Goal: Task Accomplishment & Management: Use online tool/utility

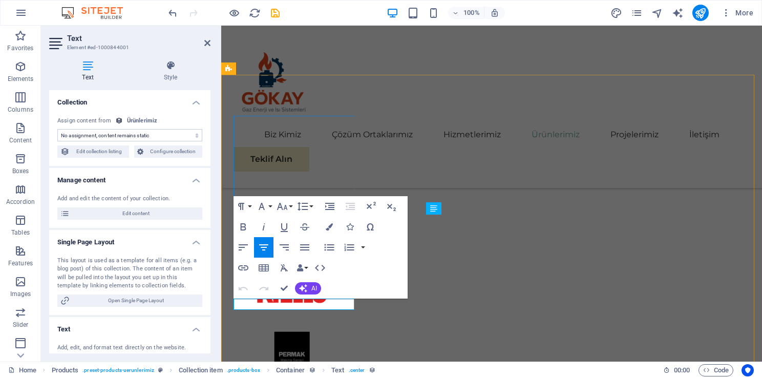
drag, startPoint x: 344, startPoint y: 307, endPoint x: 234, endPoint y: 306, distance: 109.6
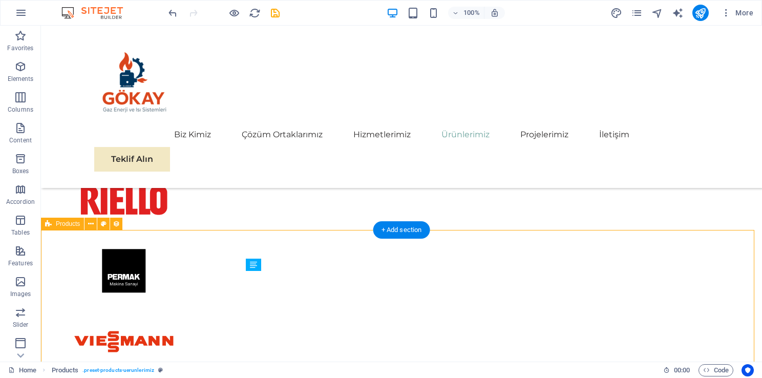
scroll to position [2295, 0]
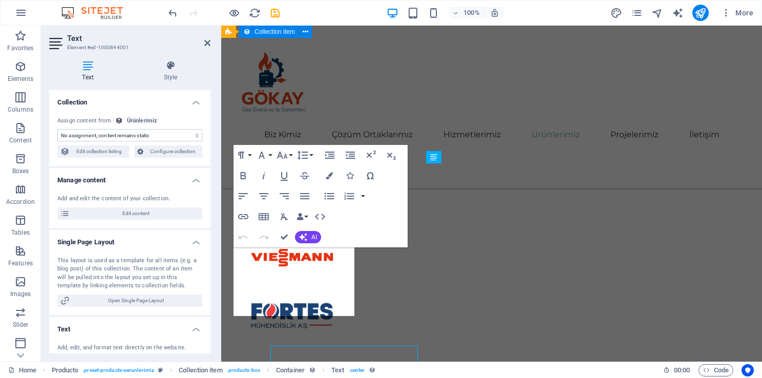
scroll to position [2197, 0]
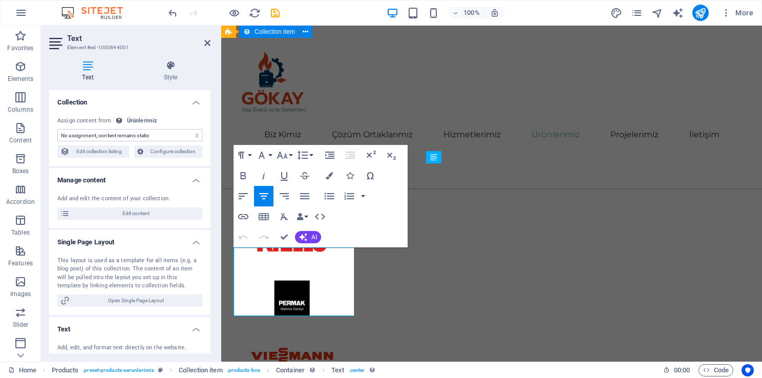
click at [139, 135] on select "No assignment, content remains static Created at (Date) Updated at (Date) Name …" at bounding box center [129, 135] width 145 height 12
click at [145, 135] on select "No assignment, content remains static Created at (Date) Updated at (Date) Name …" at bounding box center [129, 135] width 145 height 12
click at [153, 134] on select "No assignment, content remains static Created at (Date) Updated at (Date) Name …" at bounding box center [129, 135] width 145 height 12
click at [57, 129] on select "No assignment, content remains static Created at (Date) Updated at (Date) Name …" at bounding box center [129, 135] width 145 height 12
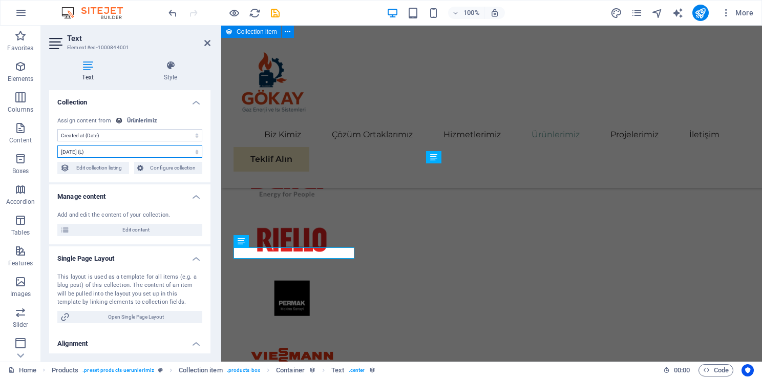
click at [158, 154] on select "[DATE] (l) [DATE] (L) [DATE] (ll) [DATE] (LL) [DATE] 20:30 (lll) [DATE] 20:30 (…" at bounding box center [129, 151] width 145 height 12
click at [154, 148] on select "[DATE] (l) [DATE] (L) [DATE] (ll) [DATE] (LL) [DATE] 20:30 (lll) [DATE] 20:30 (…" at bounding box center [129, 151] width 145 height 12
click at [156, 136] on select "No assignment, content remains static Created at (Date) Updated at (Date) Name …" at bounding box center [129, 135] width 145 height 12
click at [57, 129] on select "No assignment, content remains static Created at (Date) Updated at (Date) Name …" at bounding box center [129, 135] width 145 height 12
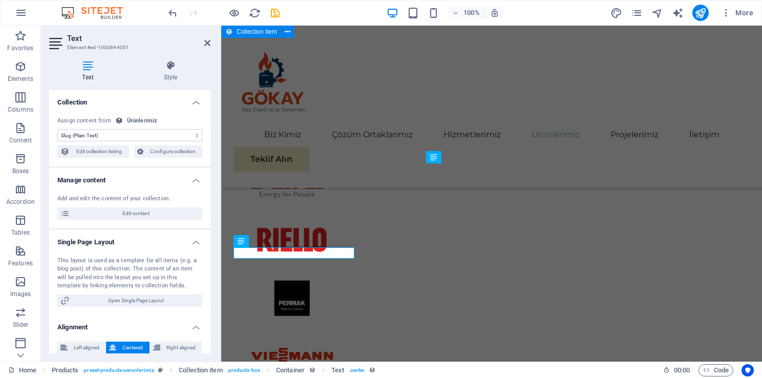
click at [161, 138] on select "No assignment, content remains static Created at (Date) Updated at (Date) Name …" at bounding box center [129, 135] width 145 height 12
click at [57, 129] on select "No assignment, content remains static Created at (Date) Updated at (Date) Name …" at bounding box center [129, 135] width 145 height 12
click at [161, 135] on select "No assignment, content remains static Created at (Date) Updated at (Date) Name …" at bounding box center [129, 135] width 145 height 12
click at [57, 129] on select "No assignment, content remains static Created at (Date) Updated at (Date) Name …" at bounding box center [129, 135] width 145 height 12
click at [151, 134] on select "No assignment, content remains static Created at (Date) Updated at (Date) Name …" at bounding box center [129, 135] width 145 height 12
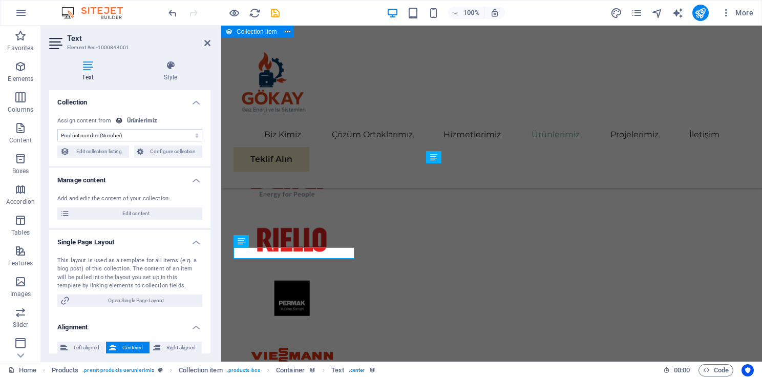
click at [57, 129] on select "No assignment, content remains static Created at (Date) Updated at (Date) Name …" at bounding box center [129, 135] width 145 height 12
click at [165, 137] on select "No assignment, content remains static Created at (Date) Updated at (Date) Name …" at bounding box center [129, 135] width 145 height 12
click at [57, 129] on select "No assignment, content remains static Created at (Date) Updated at (Date) Name …" at bounding box center [129, 135] width 145 height 12
click at [177, 136] on select "No assignment, content remains static Created at (Date) Updated at (Date) Name …" at bounding box center [129, 135] width 145 height 12
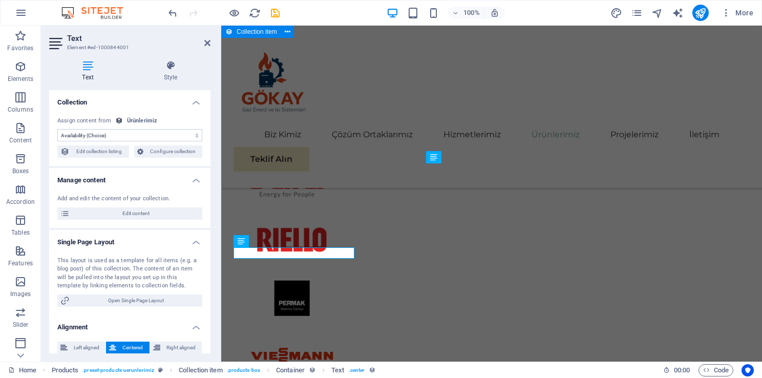
click at [177, 136] on select "No assignment, content remains static Created at (Date) Updated at (Date) Name …" at bounding box center [129, 135] width 145 height 12
click at [57, 129] on select "No assignment, content remains static Created at (Date) Updated at (Date) Name …" at bounding box center [129, 135] width 145 height 12
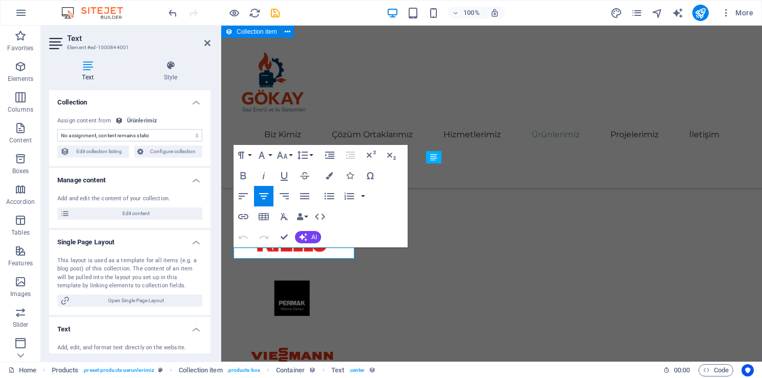
click at [184, 134] on select "No assignment, content remains static Created at (Date) Updated at (Date) Name …" at bounding box center [129, 135] width 145 height 12
click at [57, 129] on select "No assignment, content remains static Created at (Date) Updated at (Date) Name …" at bounding box center [129, 135] width 145 height 12
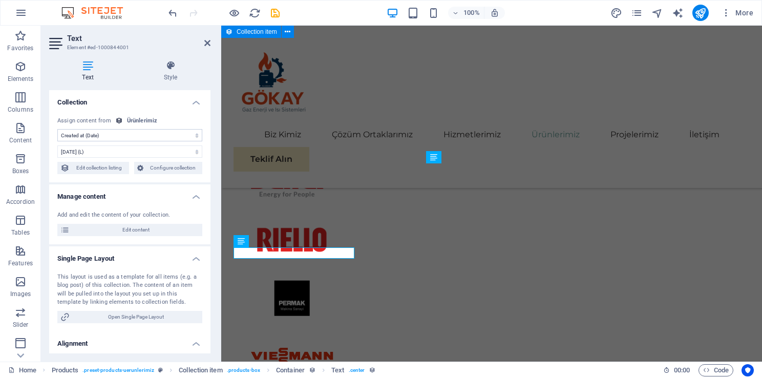
click at [170, 134] on select "No assignment, content remains static Created at (Date) Updated at (Date) Name …" at bounding box center [129, 135] width 145 height 12
click at [199, 133] on select "No assignment, content remains static Created at (Date) Updated at (Date) Name …" at bounding box center [129, 135] width 145 height 12
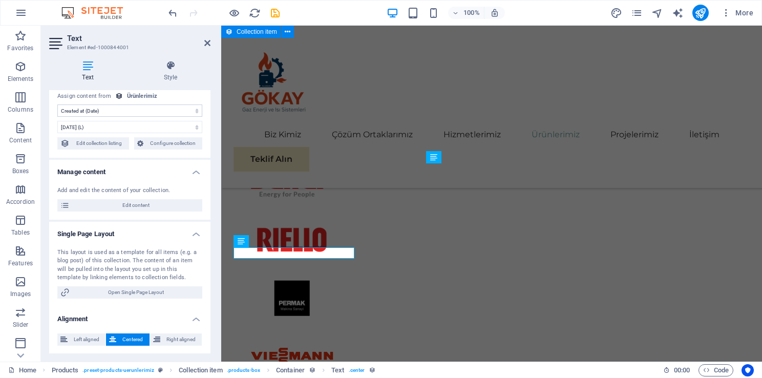
scroll to position [25, 0]
click at [143, 106] on select "No assignment, content remains static Created at (Date) Updated at (Date) Name …" at bounding box center [129, 110] width 145 height 12
select select "remainStatic"
click at [57, 104] on select "No assignment, content remains static Created at (Date) Updated at (Date) Name …" at bounding box center [129, 110] width 145 height 12
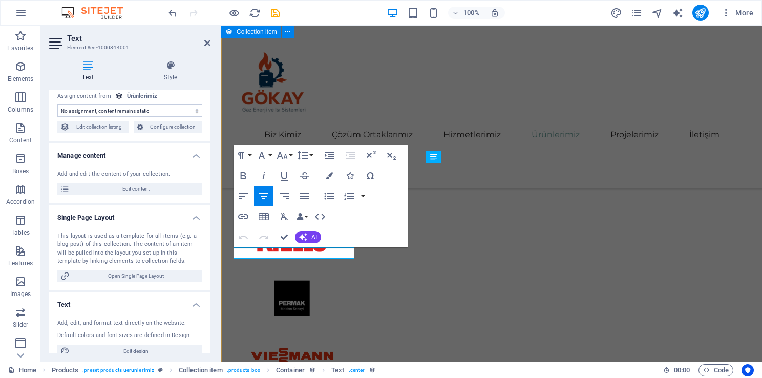
drag, startPoint x: 327, startPoint y: 253, endPoint x: 266, endPoint y: 251, distance: 60.4
click at [167, 109] on select "No assignment, content remains static Created at (Date) Updated at (Date) Name …" at bounding box center [129, 110] width 145 height 12
click at [146, 184] on span "Edit content" at bounding box center [136, 189] width 126 height 12
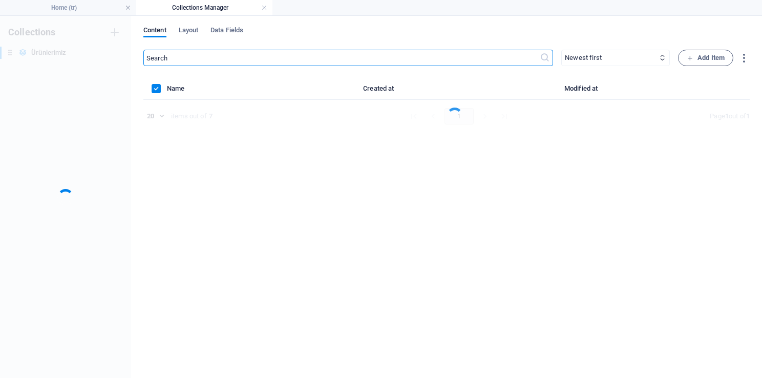
scroll to position [0, 0]
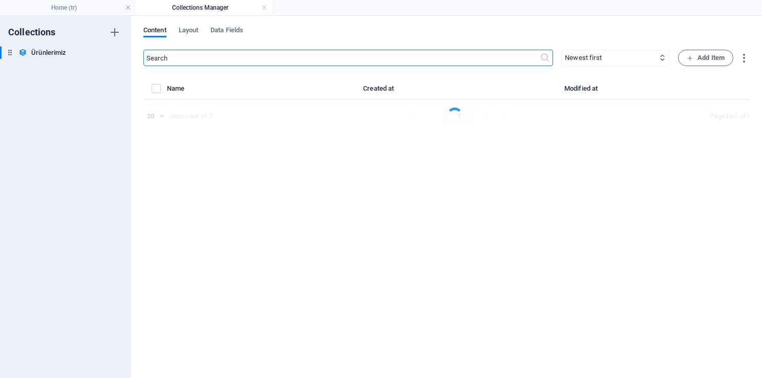
select select "In stock"
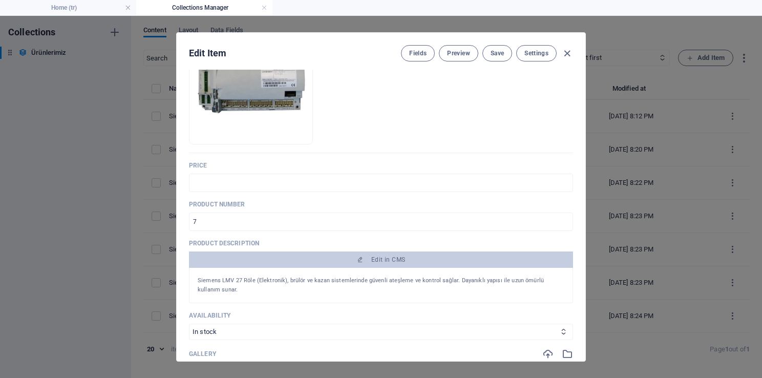
scroll to position [118, 0]
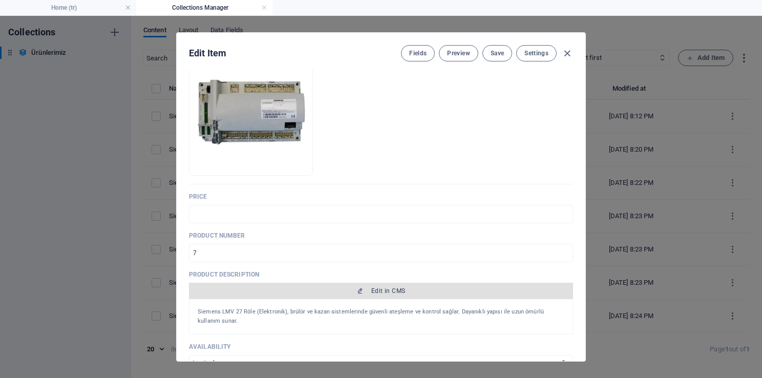
click at [380, 287] on span "Edit in CMS" at bounding box center [388, 291] width 34 height 8
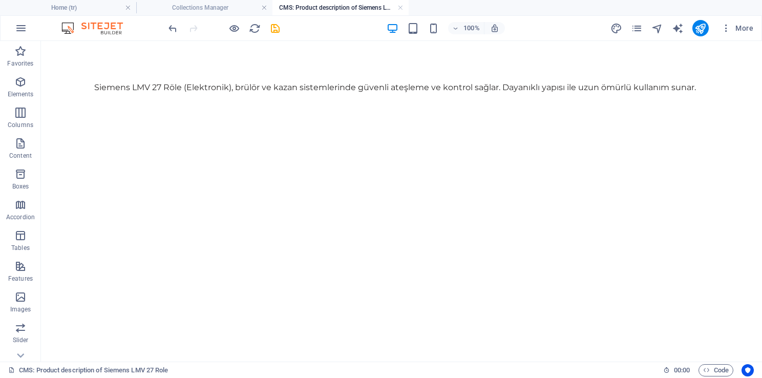
scroll to position [0, 0]
click at [129, 79] on icon at bounding box center [132, 76] width 6 height 11
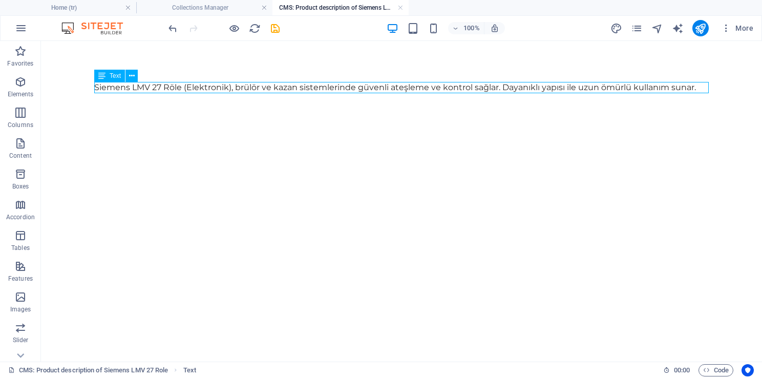
click at [422, 91] on div "Siemens LMV 27 Röle (Elektronik), brülör ve kazan sistemlerinde güvenli ateşlem…" at bounding box center [401, 87] width 614 height 11
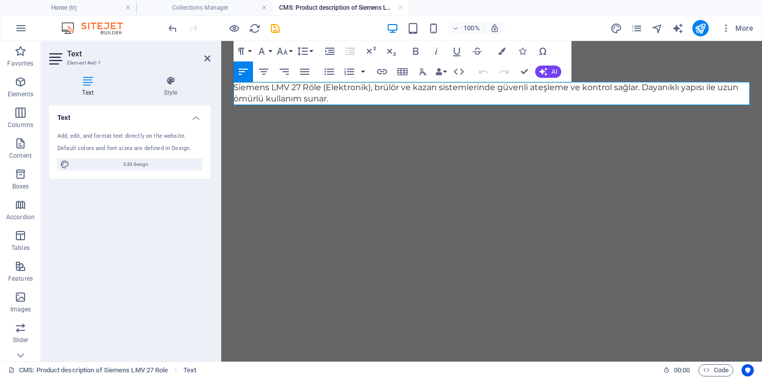
click at [393, 146] on html "Skip to main content Siemens LMV 27 Röle (Elektronik), brülör ve kazan sistemle…" at bounding box center [491, 93] width 541 height 105
click at [403, 8] on link at bounding box center [400, 8] width 6 height 10
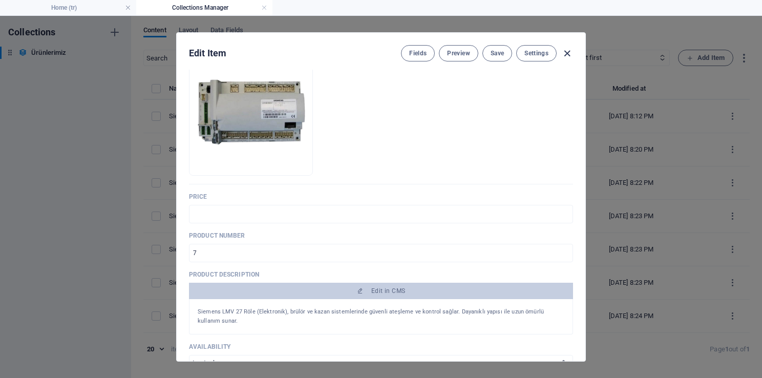
click at [571, 55] on icon "button" at bounding box center [567, 54] width 12 height 12
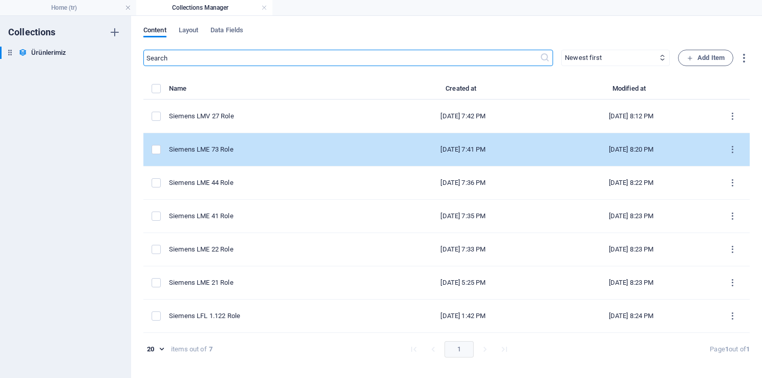
type input "siemens-lmv-27-role"
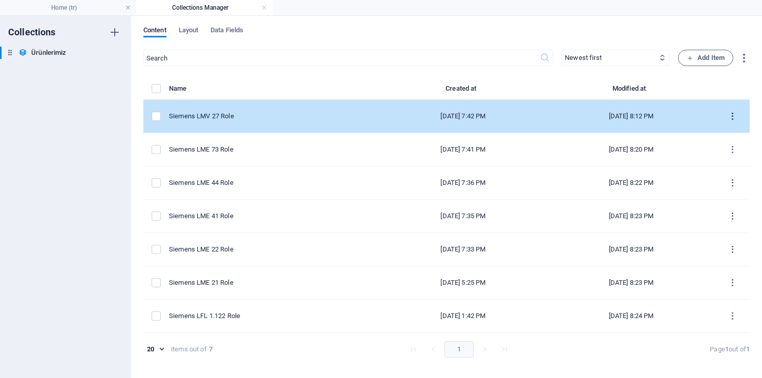
click at [731, 116] on icon "items list" at bounding box center [733, 117] width 10 height 10
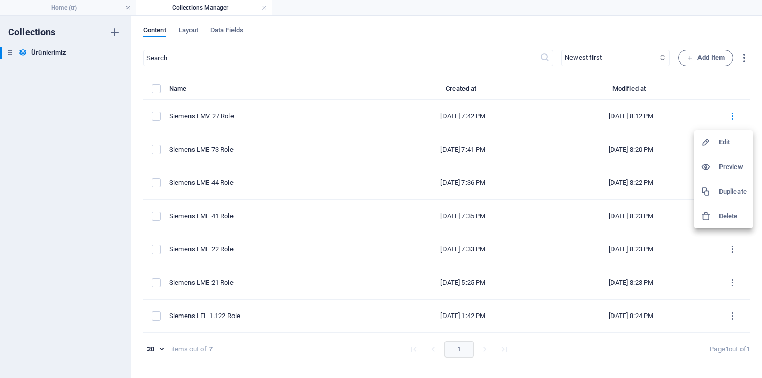
click at [730, 170] on h6 "Preview" at bounding box center [733, 167] width 28 height 12
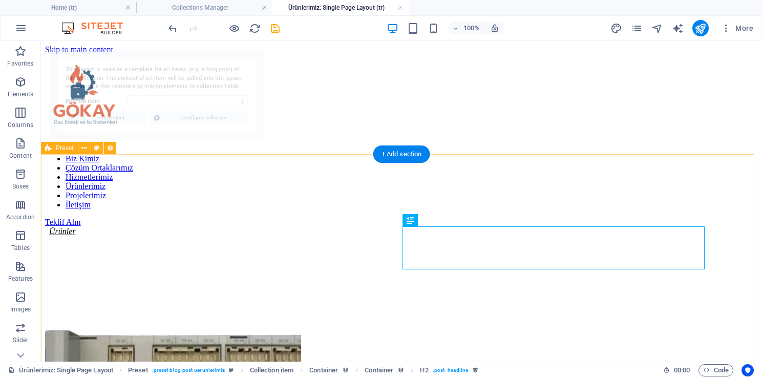
select select "68dd59dff74f3a6cf6044c28"
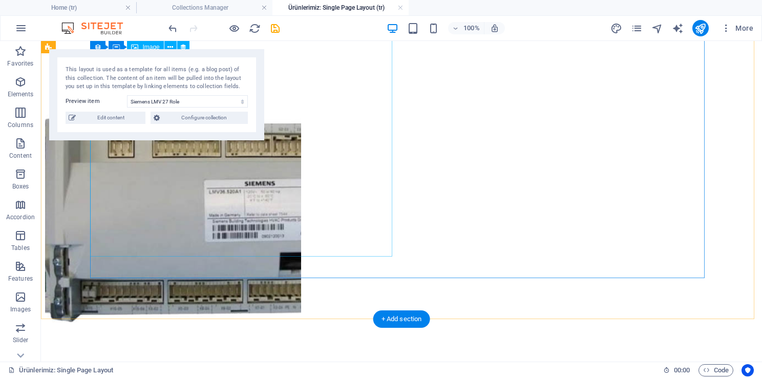
scroll to position [205, 0]
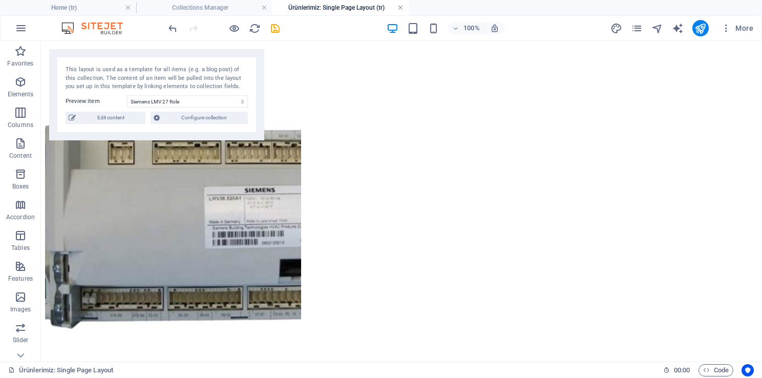
click at [400, 8] on link at bounding box center [400, 8] width 6 height 10
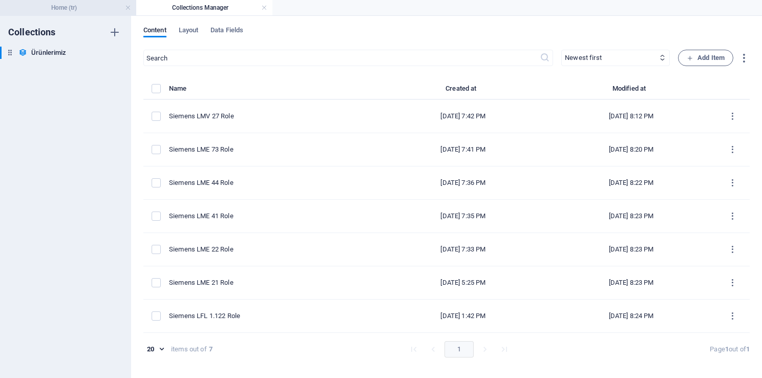
click at [67, 11] on h4 "Home (tr)" at bounding box center [68, 7] width 136 height 11
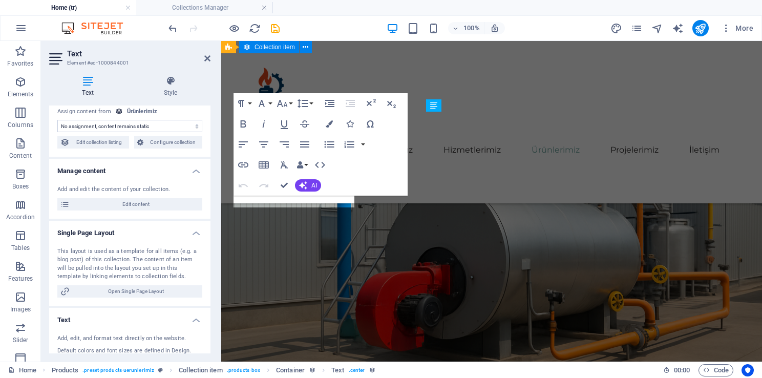
scroll to position [2197, 0]
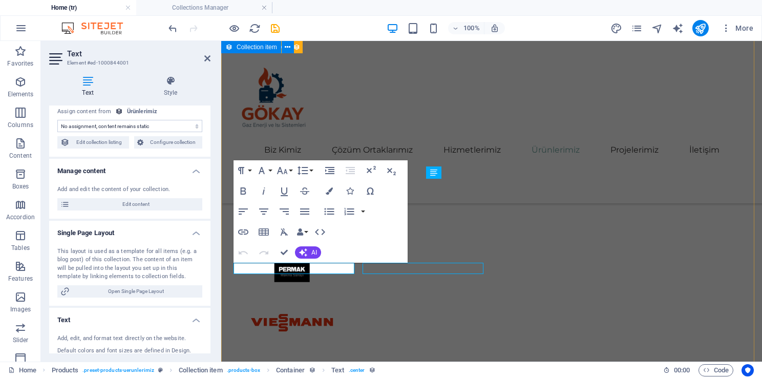
scroll to position [2295, 0]
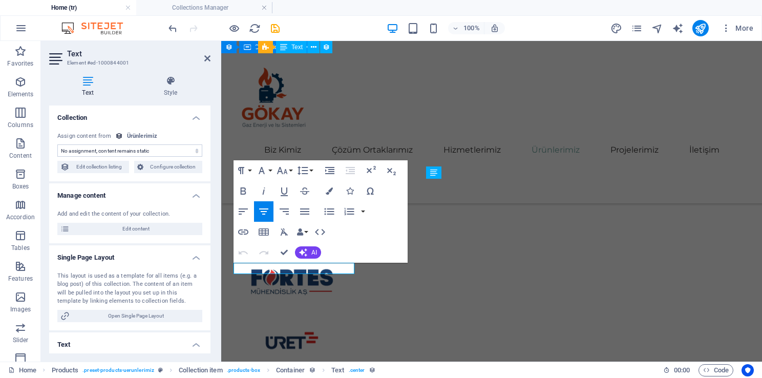
scroll to position [2197, 0]
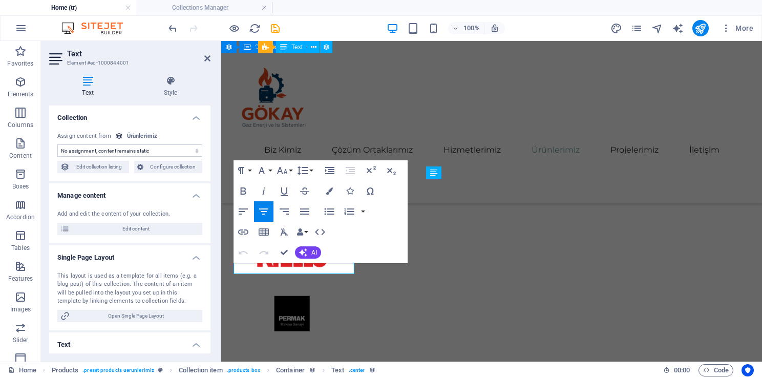
click at [155, 154] on select "No assignment, content remains static Created at (Date) Updated at (Date) Name …" at bounding box center [129, 150] width 145 height 12
select select "price"
click at [57, 144] on select "No assignment, content remains static Created at (Date) Updated at (Date) Name …" at bounding box center [129, 150] width 145 height 12
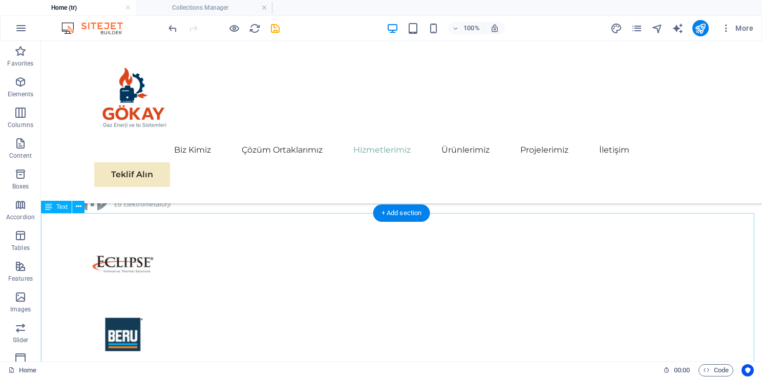
scroll to position [1886, 0]
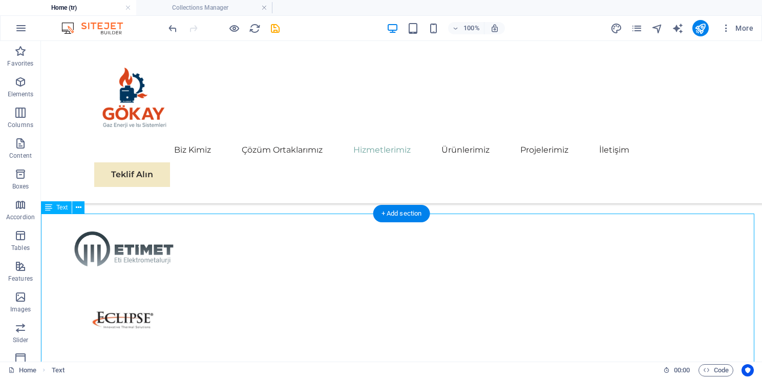
scroll to position [1763, 0]
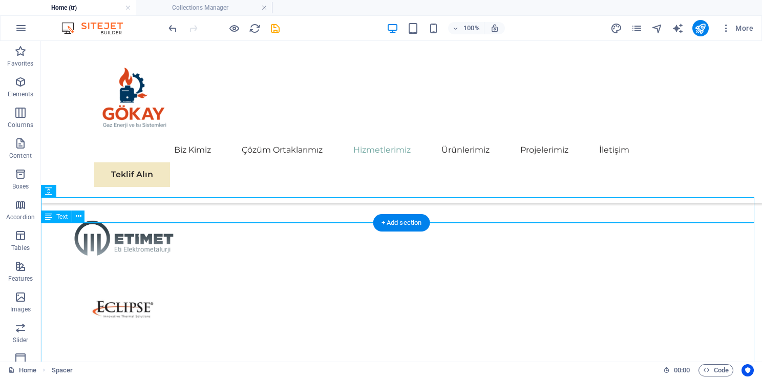
scroll to position [1835, 0]
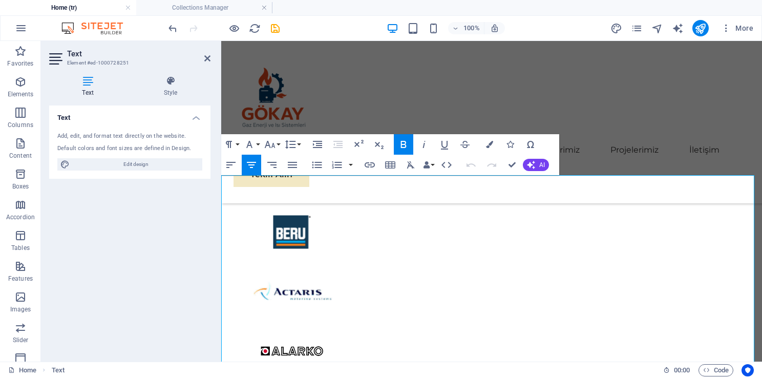
scroll to position [1814, 0]
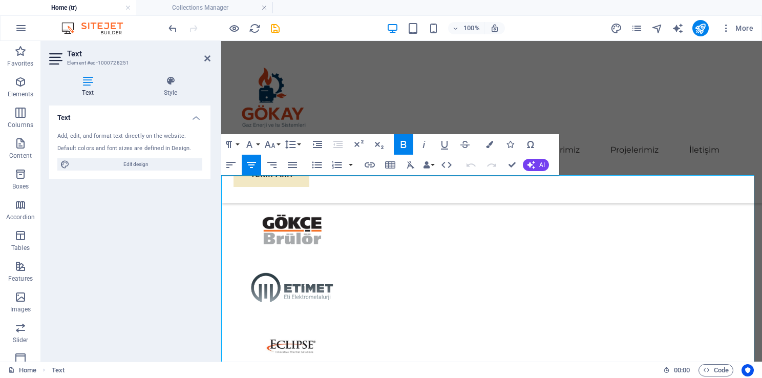
click at [662, 169] on div "Biz Kimiz Çözüm Ortaklarımız Hizmetlerimiz Ürünlerimiz Projelerimiz İletişim Te…" at bounding box center [491, 122] width 541 height 162
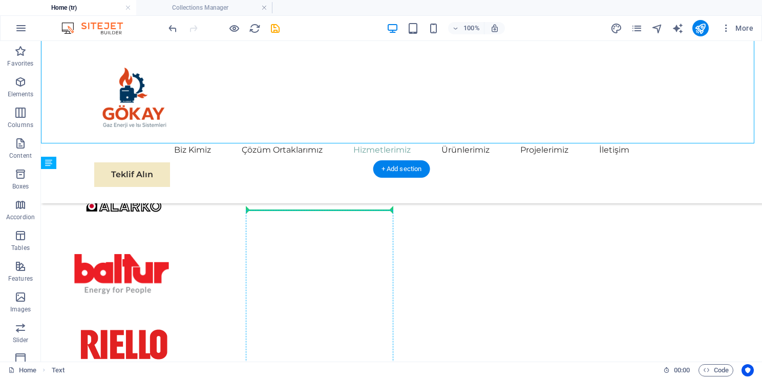
scroll to position [2198, 0]
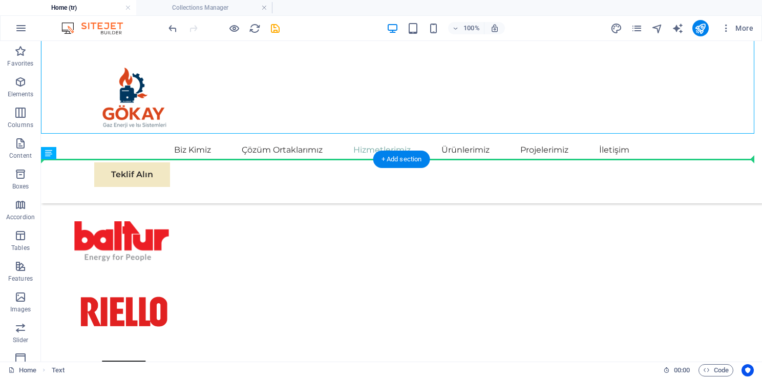
drag, startPoint x: 339, startPoint y: 283, endPoint x: 358, endPoint y: 187, distance: 97.7
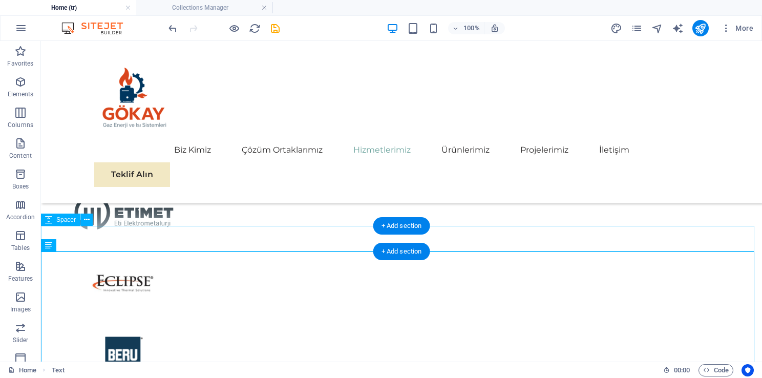
scroll to position [1863, 0]
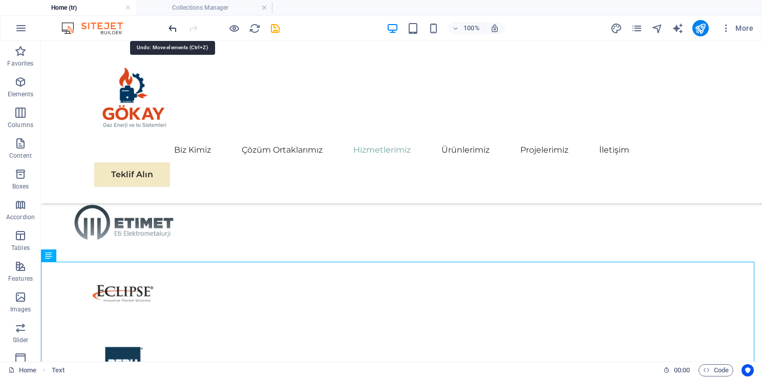
click at [170, 24] on icon "undo" at bounding box center [173, 29] width 12 height 12
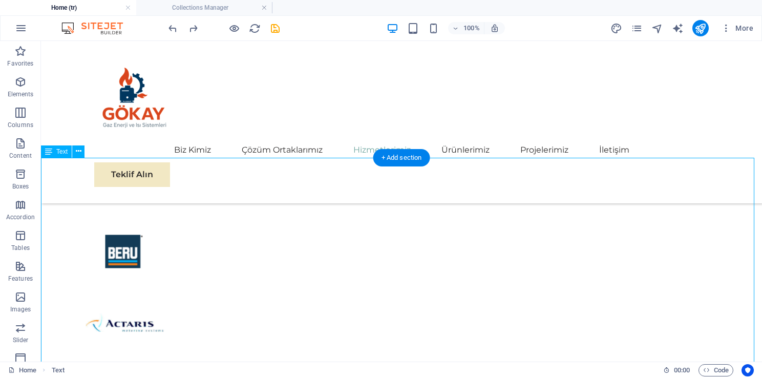
scroll to position [1761, 0]
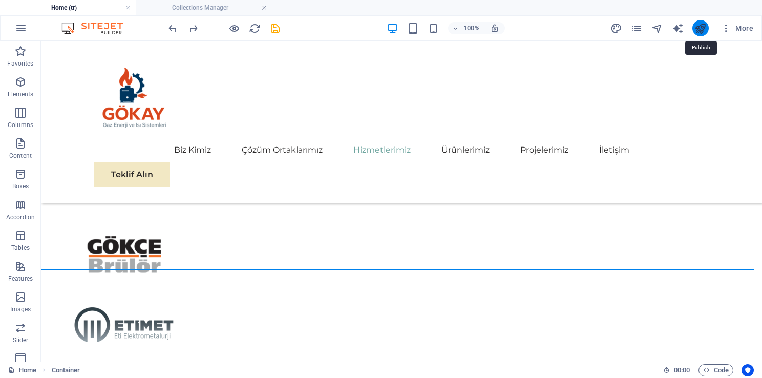
click at [698, 30] on icon "publish" at bounding box center [700, 29] width 12 height 12
